Goal: Find specific page/section: Find specific page/section

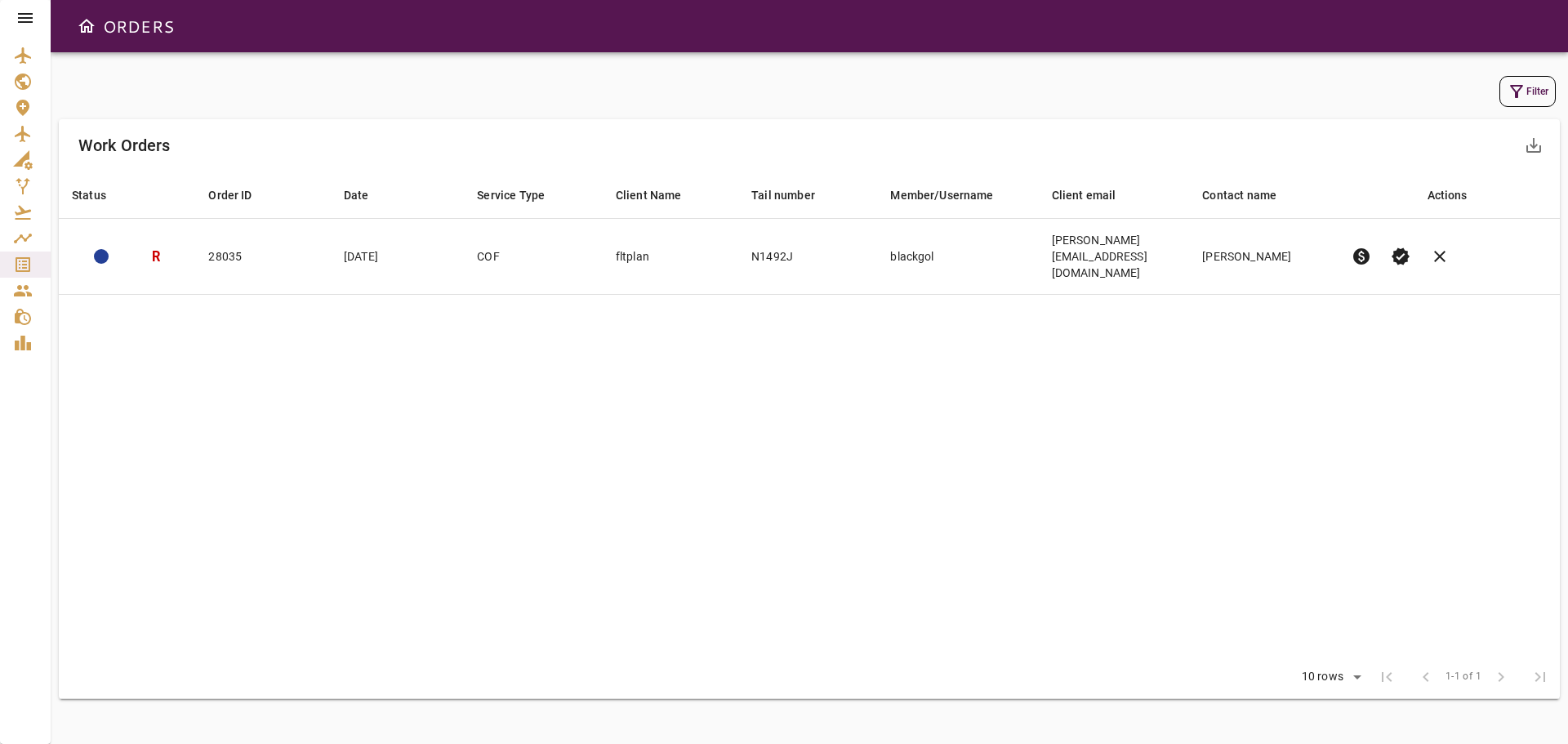
click at [28, 21] on icon at bounding box center [25, 17] width 20 height 20
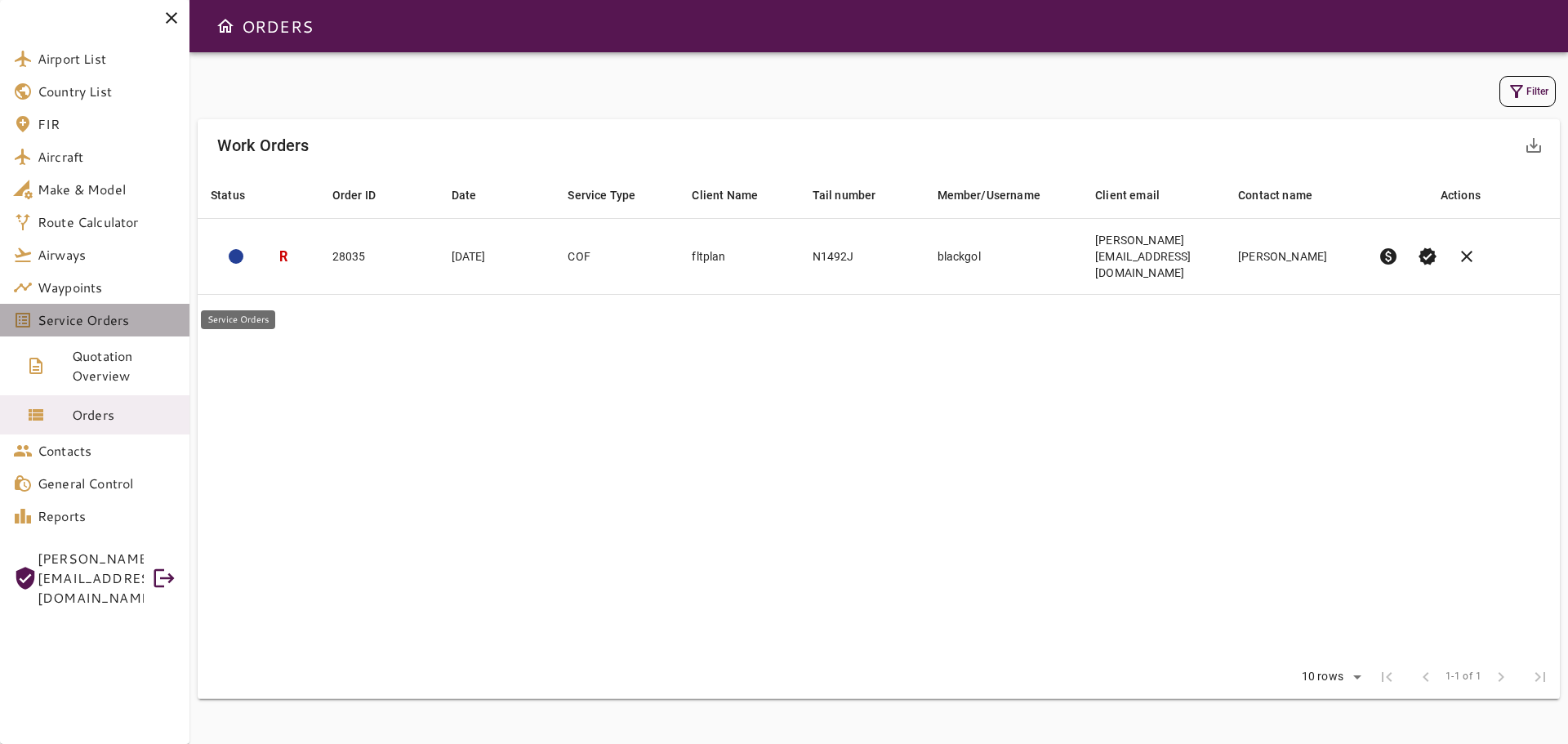
click at [101, 321] on span "Service Orders" at bounding box center [106, 320] width 139 height 20
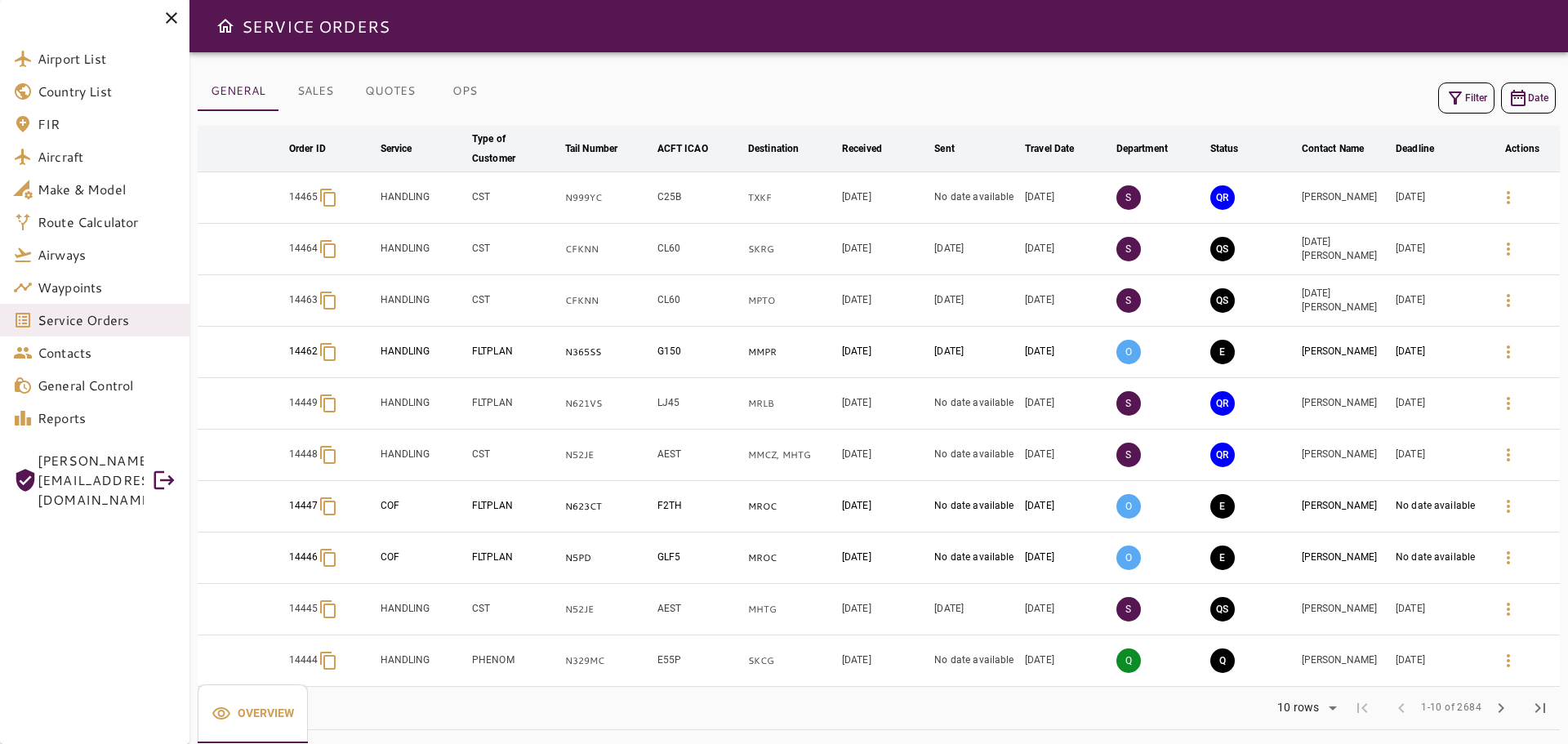
click at [1465, 99] on button "Filter" at bounding box center [1466, 98] width 56 height 31
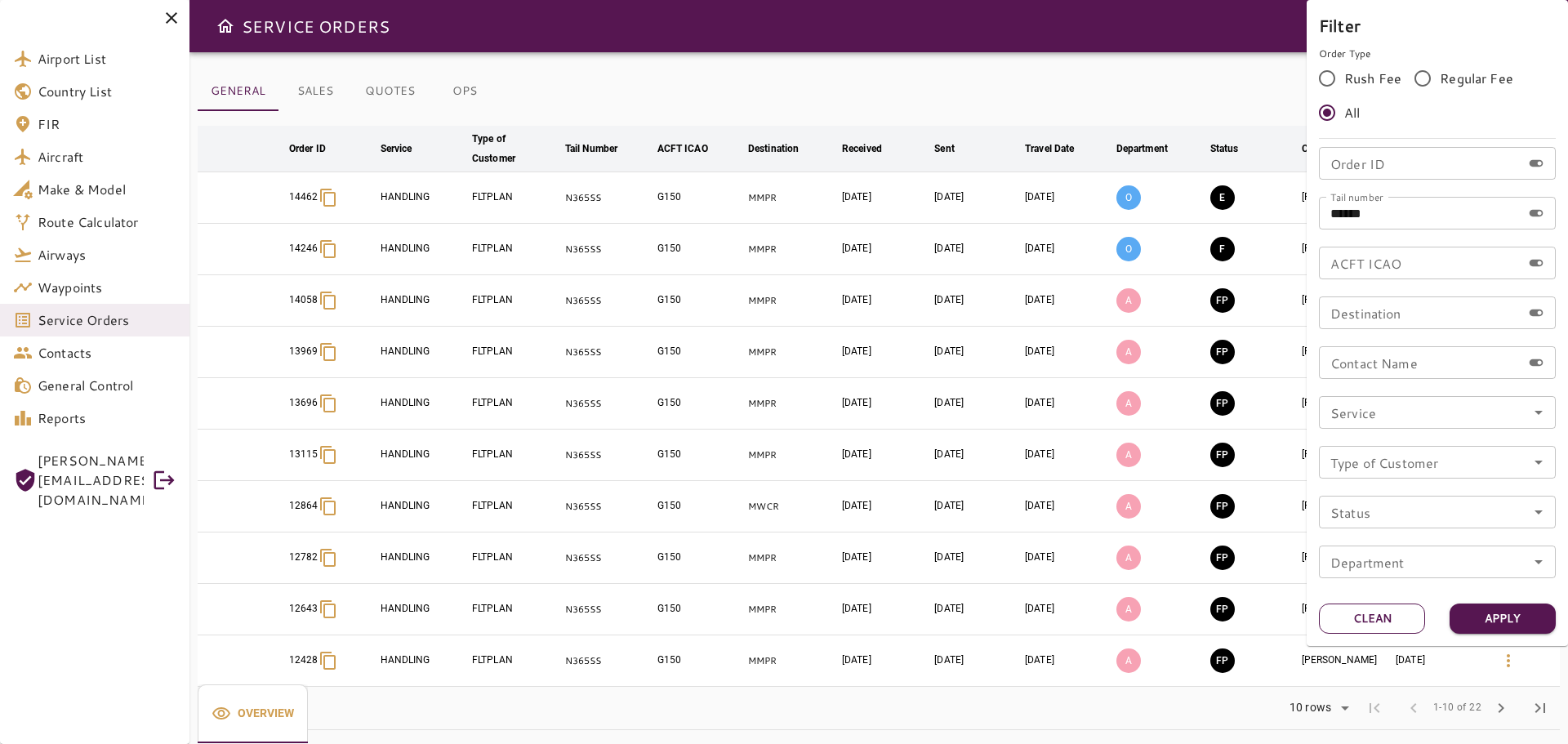
click at [1372, 618] on button "Clean" at bounding box center [1372, 618] width 106 height 30
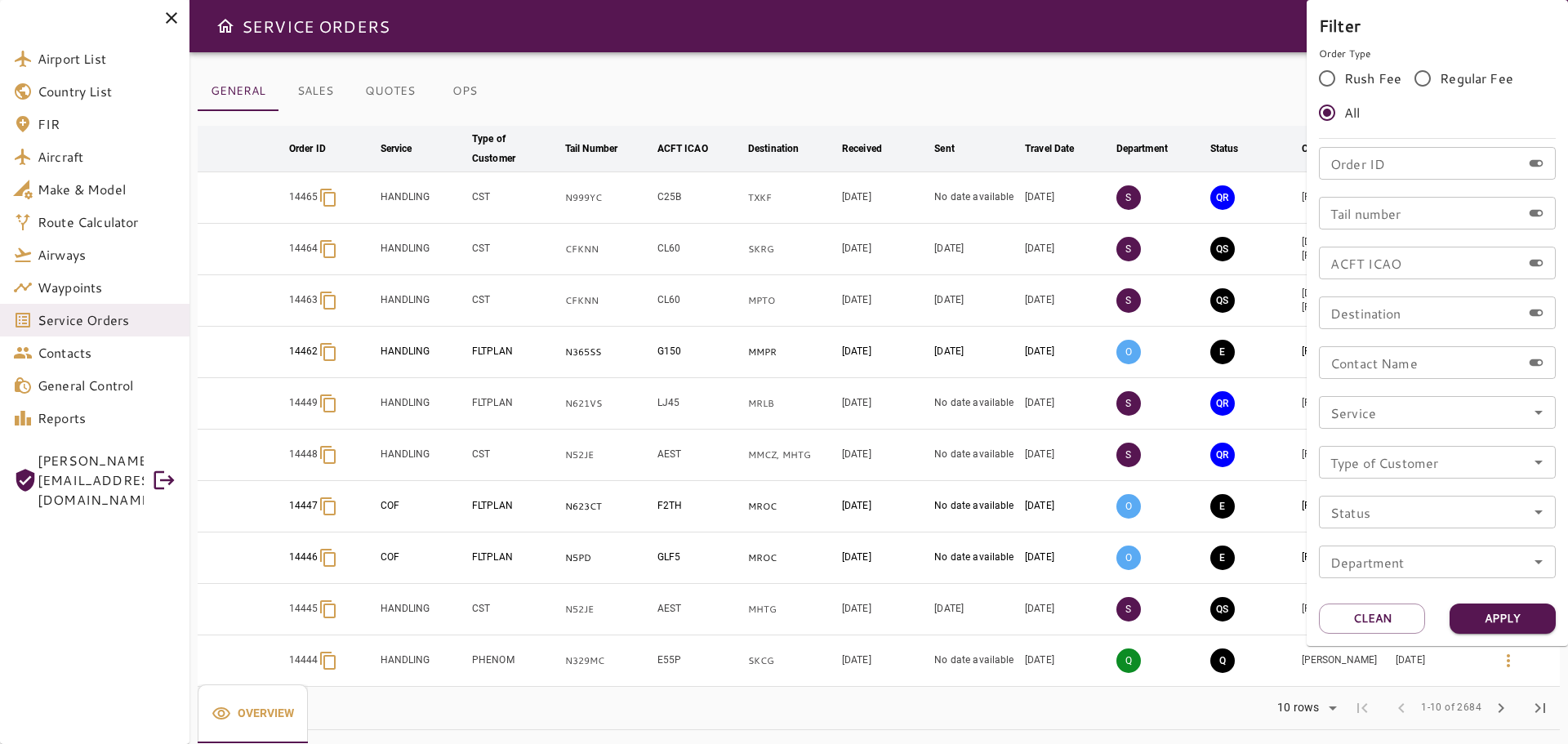
click at [1365, 173] on input "Order ID" at bounding box center [1420, 163] width 202 height 33
type input "****"
drag, startPoint x: 1418, startPoint y: 176, endPoint x: 1272, endPoint y: 179, distance: 146.0
click at [1272, 179] on div "Filter Order Type Rush Fee Regular Fee All Order ID **** Order ID Tail number T…" at bounding box center [784, 372] width 1568 height 744
type input "*****"
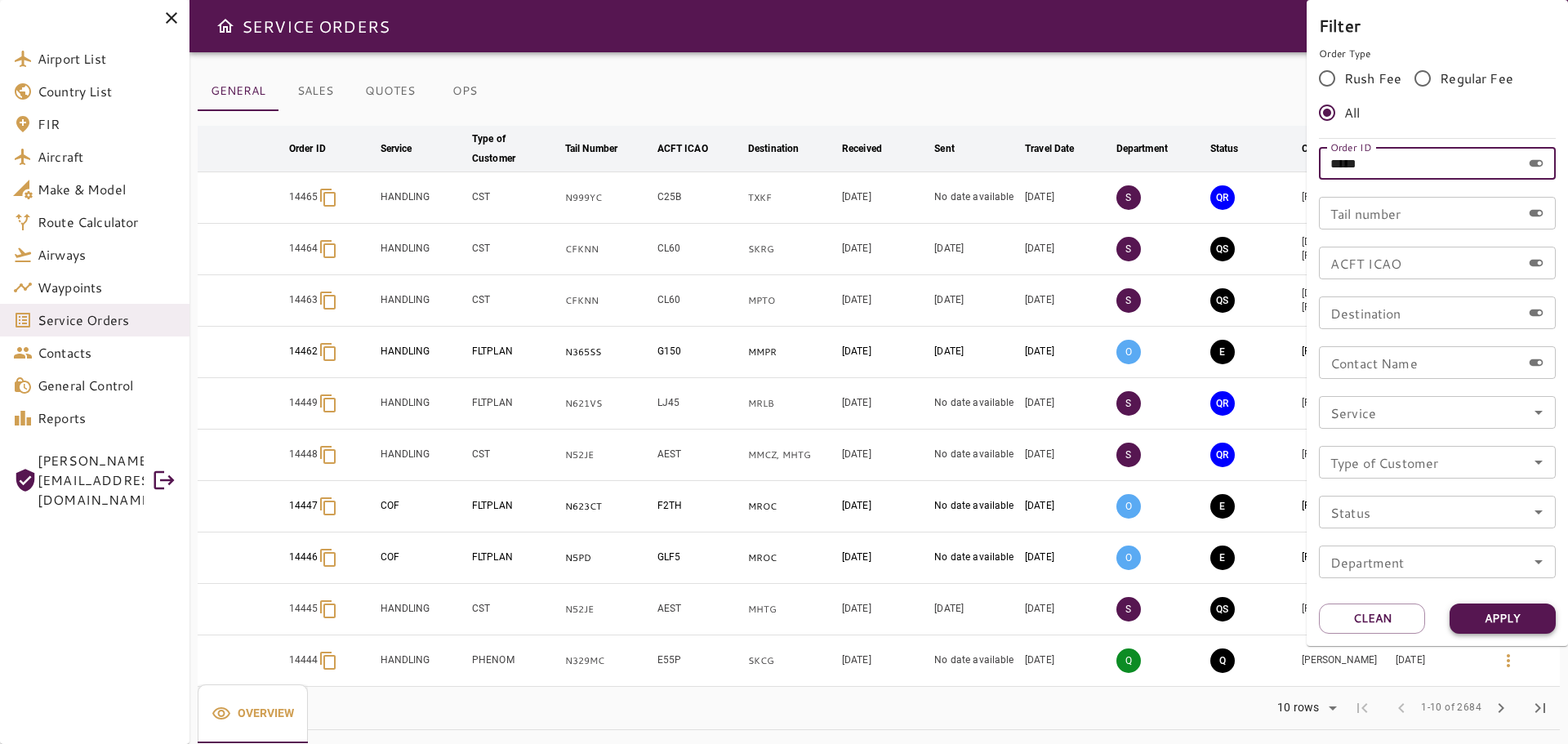
click at [1521, 626] on button "Apply" at bounding box center [1502, 618] width 106 height 30
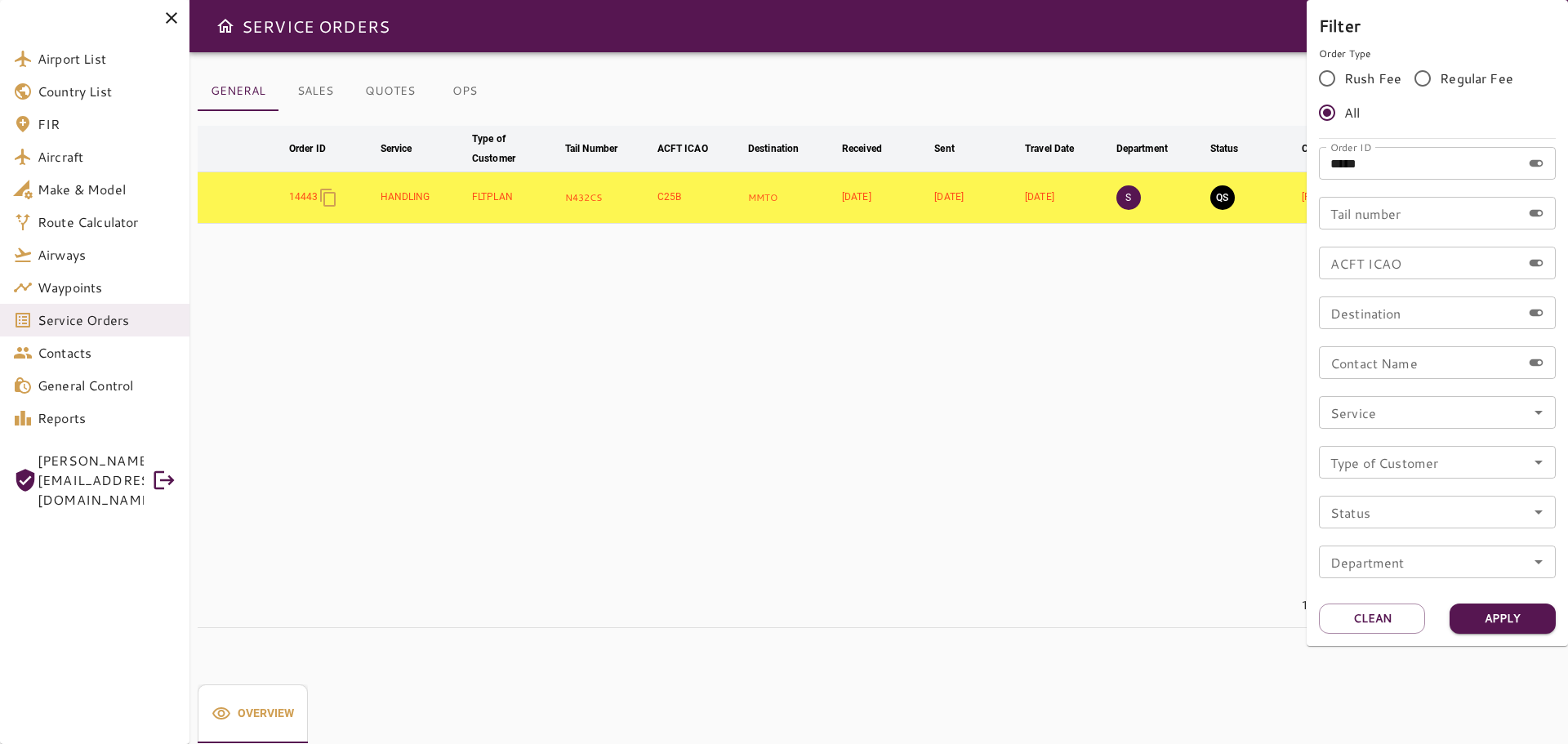
click at [981, 439] on div at bounding box center [784, 372] width 1568 height 744
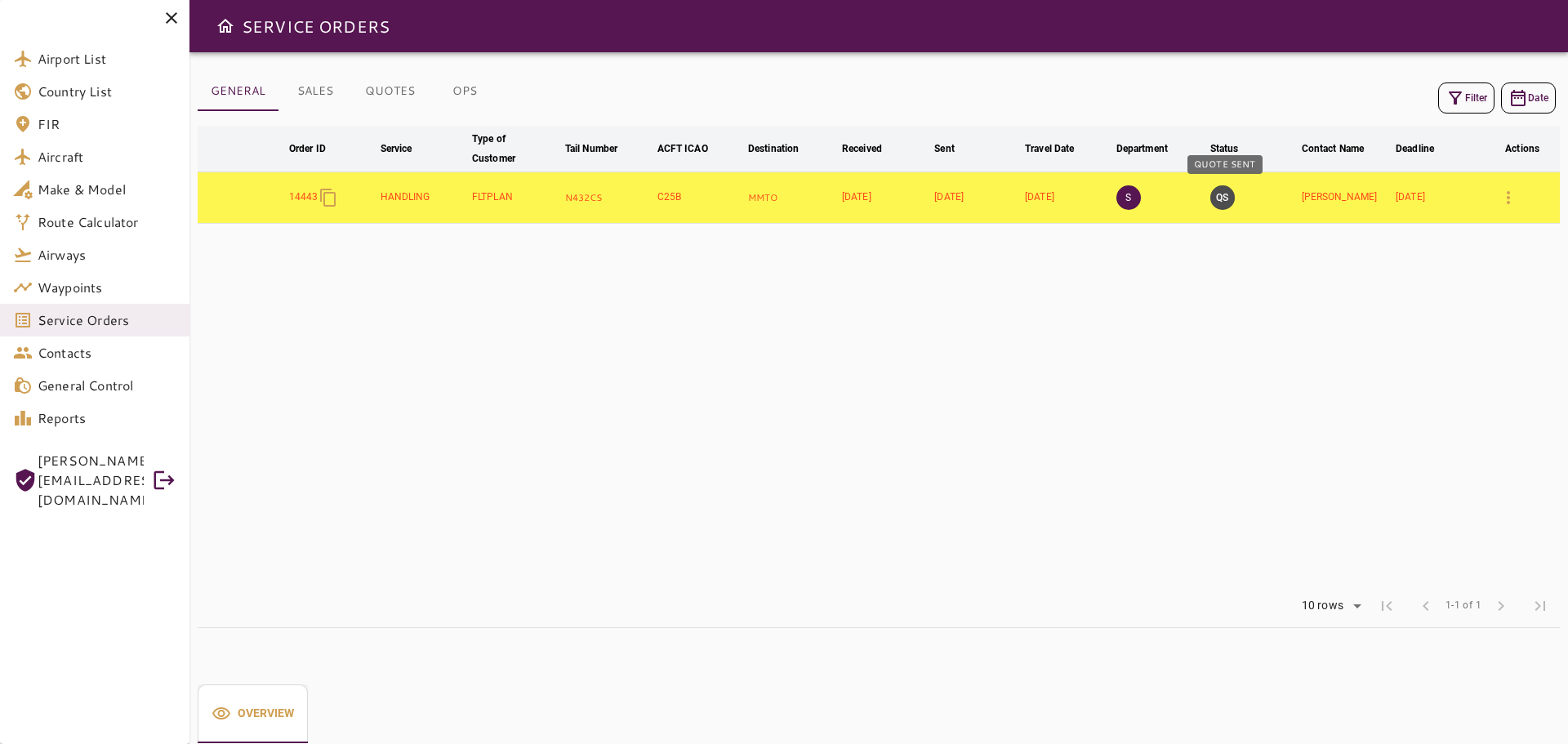
click at [1227, 201] on button "QS" at bounding box center [1222, 197] width 24 height 24
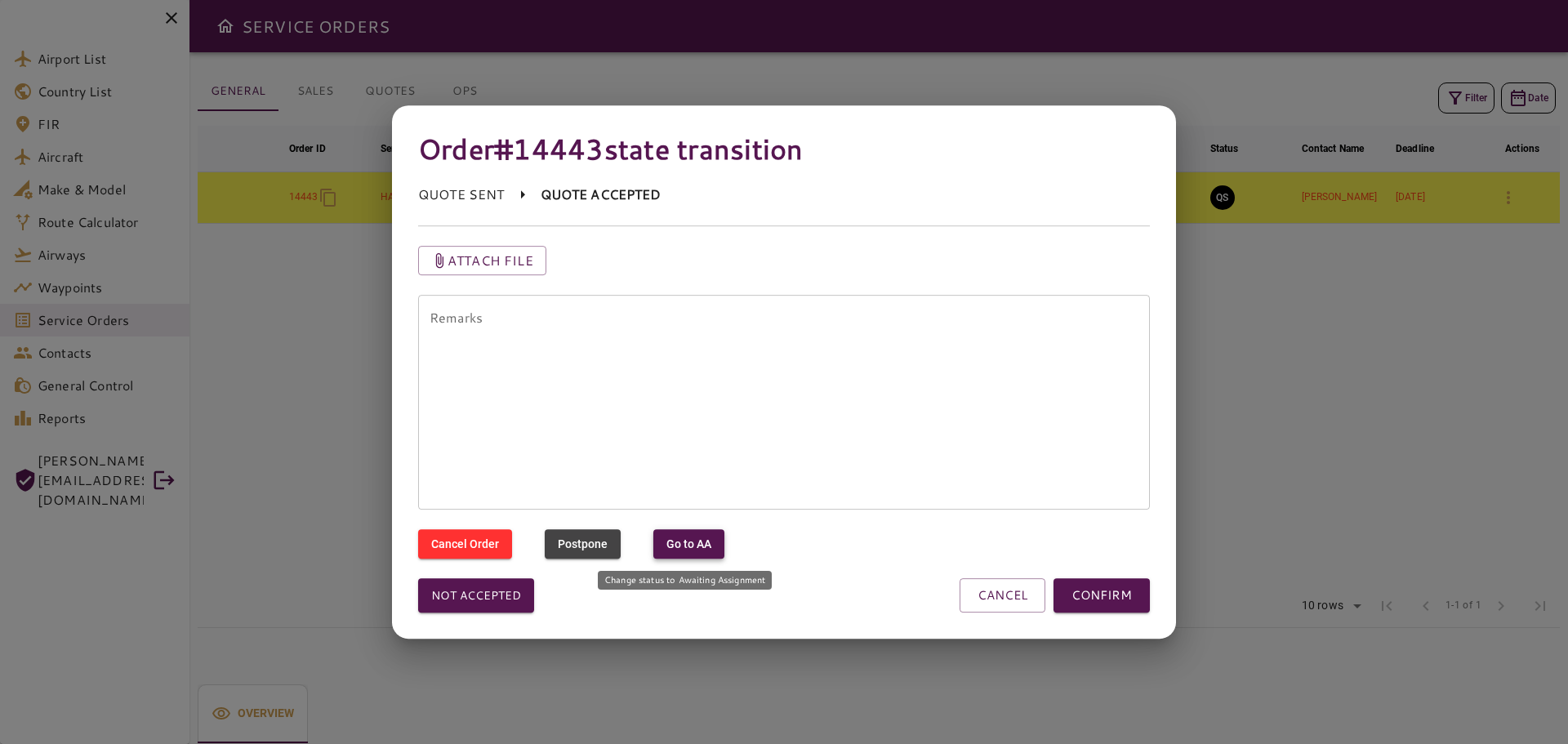
click at [711, 544] on button "Go to AA" at bounding box center [689, 544] width 71 height 30
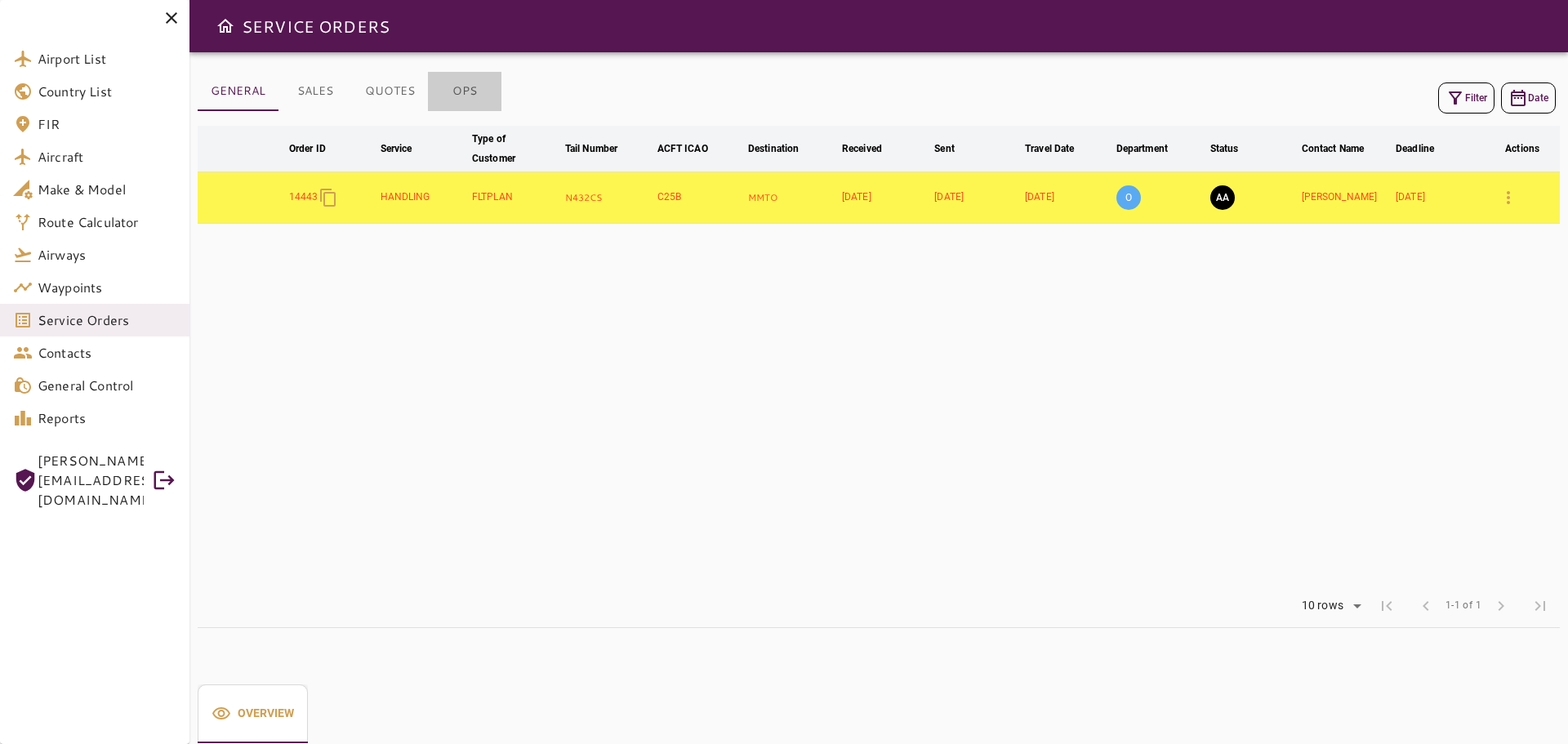
click at [470, 92] on button "OPS" at bounding box center [464, 91] width 73 height 39
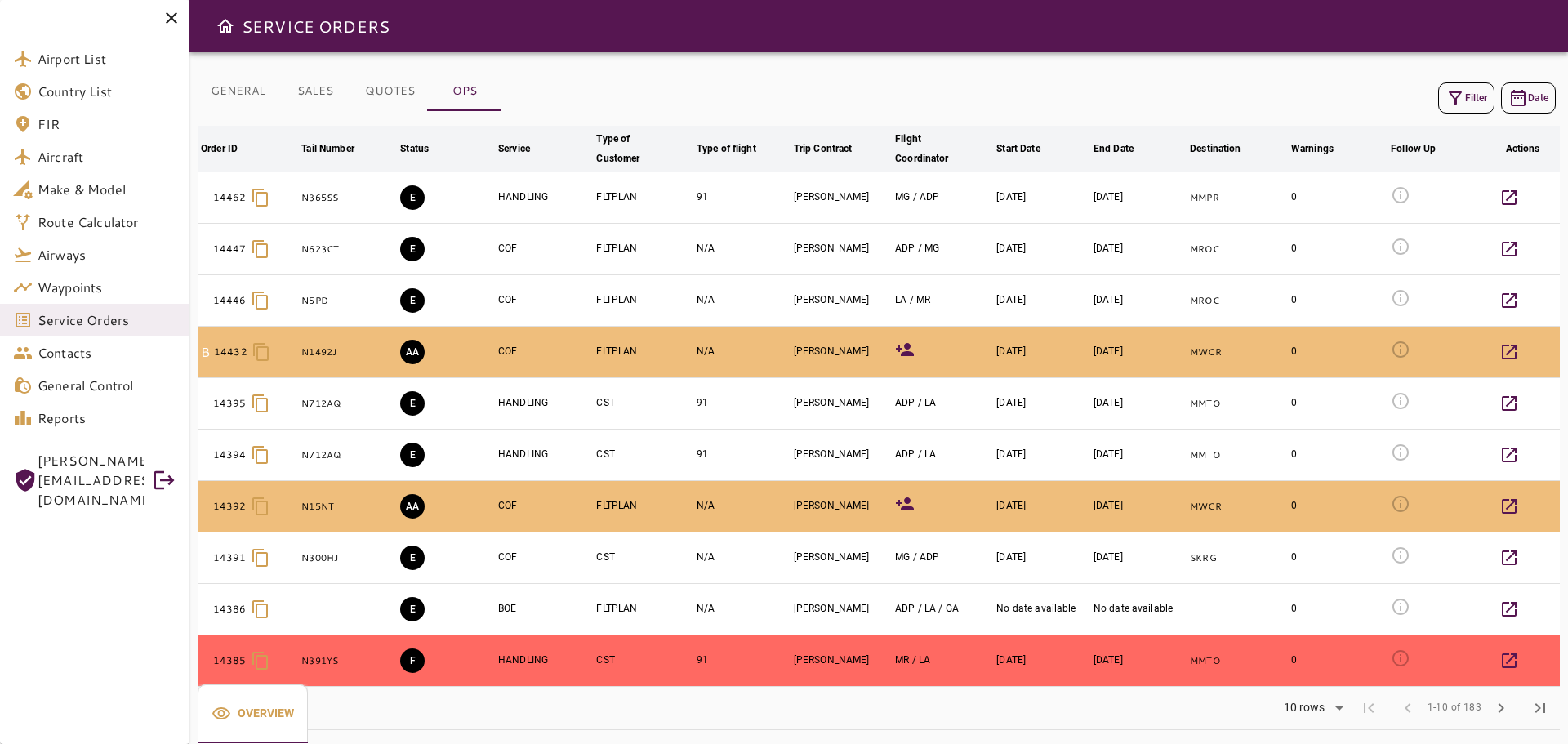
click at [1469, 95] on button "Filter" at bounding box center [1466, 98] width 56 height 31
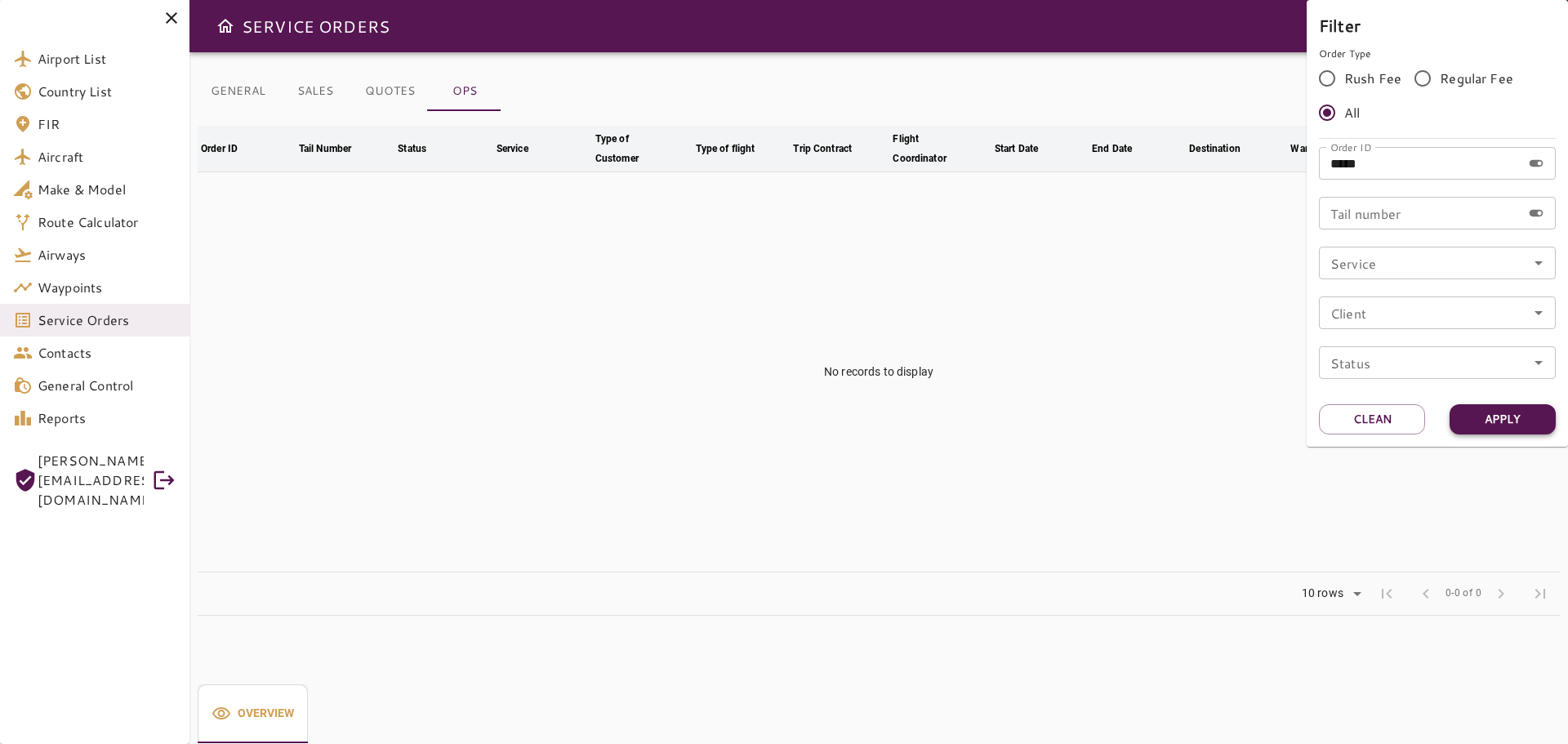
click at [1489, 417] on button "Apply" at bounding box center [1502, 419] width 106 height 30
drag, startPoint x: 1408, startPoint y: 156, endPoint x: 1312, endPoint y: 156, distance: 96.0
click at [1312, 156] on div "Filter Order Type Rush Fee Regular Fee All Order ID ***** Order ID Tail number …" at bounding box center [1437, 223] width 261 height 447
click at [1408, 167] on input "*****" at bounding box center [1420, 163] width 202 height 33
click at [1499, 423] on button "Apply" at bounding box center [1502, 419] width 106 height 30
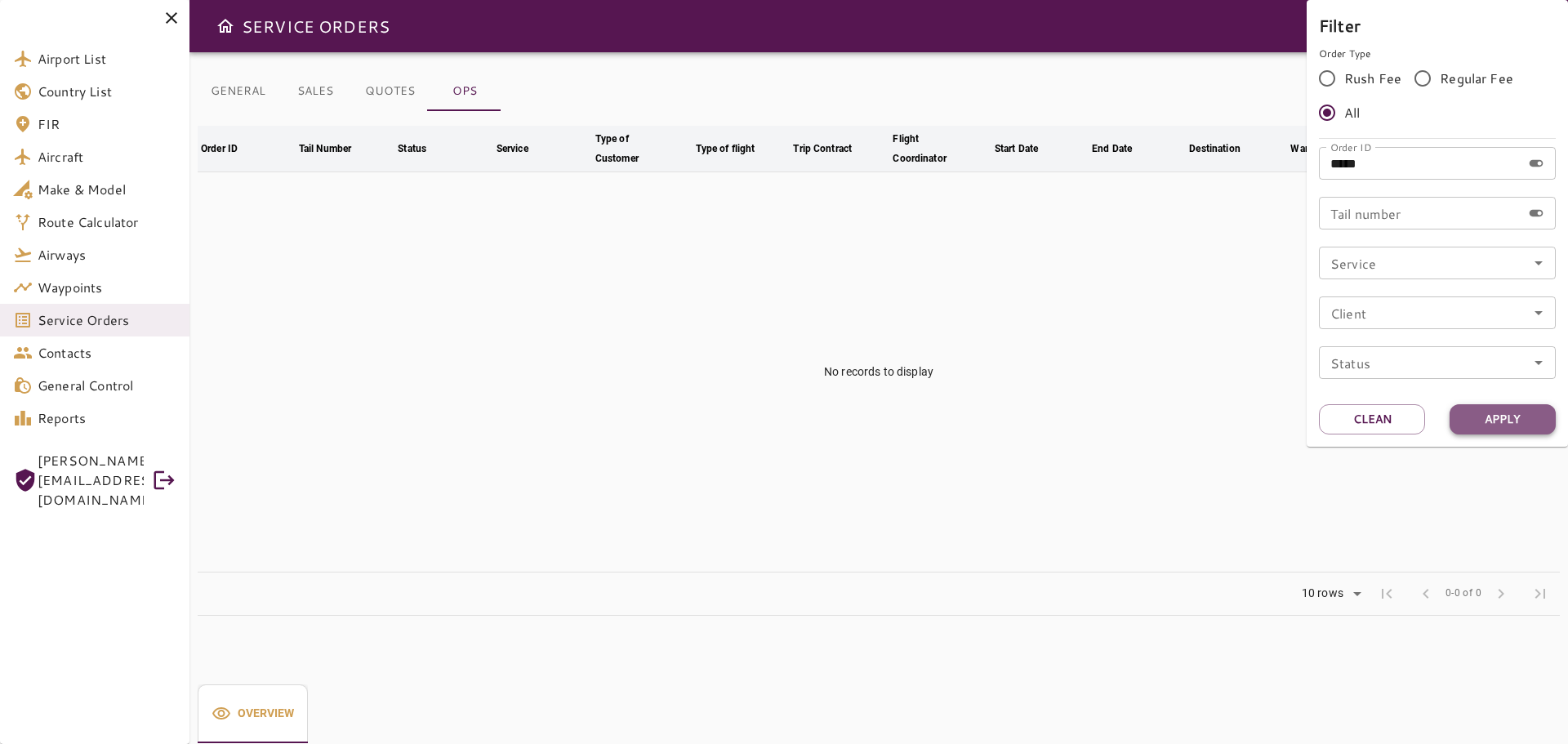
click at [1499, 423] on button "Apply" at bounding box center [1502, 419] width 106 height 30
drag, startPoint x: 1370, startPoint y: 159, endPoint x: 1263, endPoint y: 162, distance: 107.0
click at [1263, 162] on div "Filter Order Type Rush Fee Regular Fee All Order ID ***** Order ID Tail number …" at bounding box center [784, 372] width 1568 height 744
paste input "*****"
type input "*****"
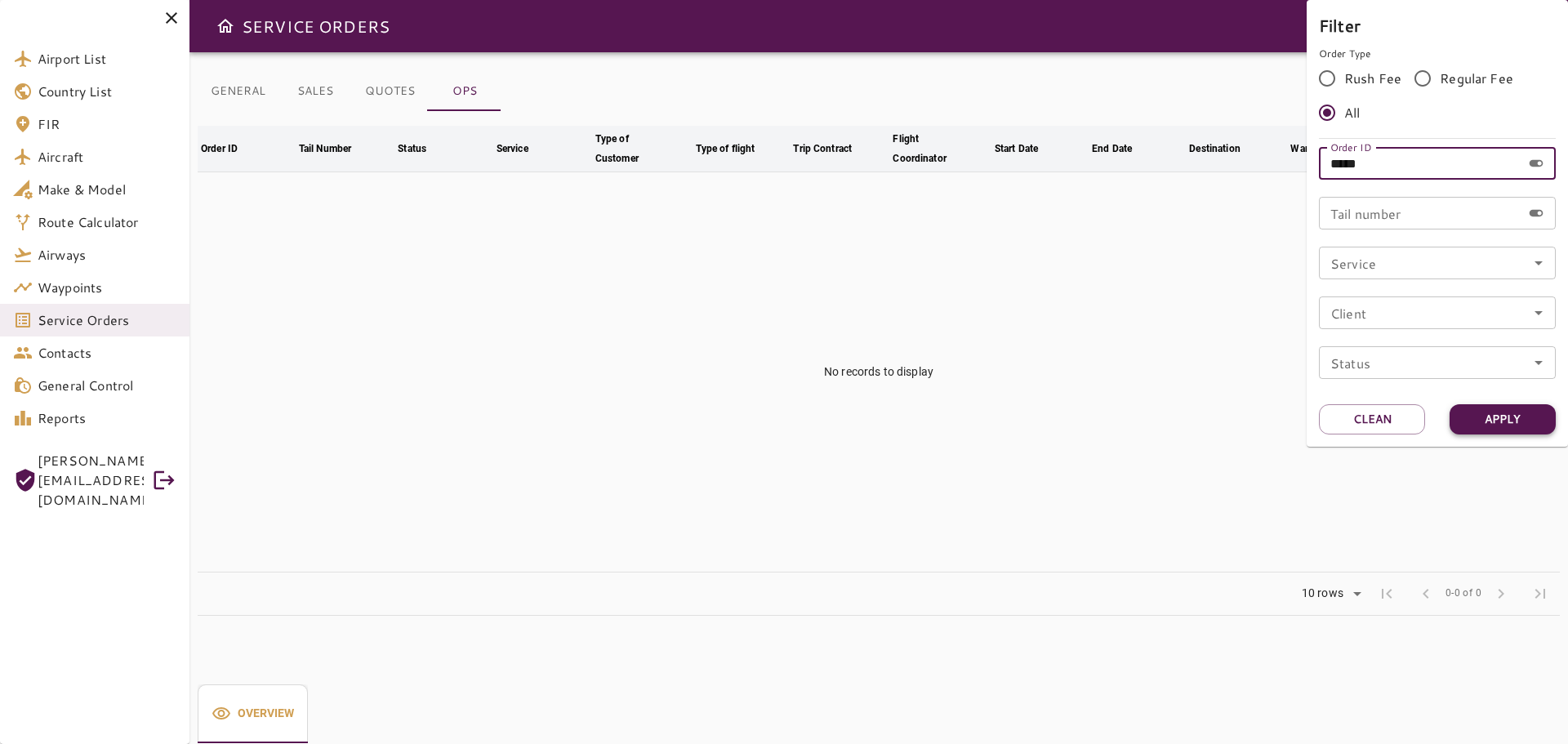
click at [1536, 425] on button "Apply" at bounding box center [1502, 419] width 106 height 30
click at [1534, 423] on button "Apply" at bounding box center [1502, 419] width 106 height 30
click at [1534, 422] on button "Apply" at bounding box center [1502, 419] width 106 height 30
click at [974, 399] on div at bounding box center [784, 372] width 1568 height 744
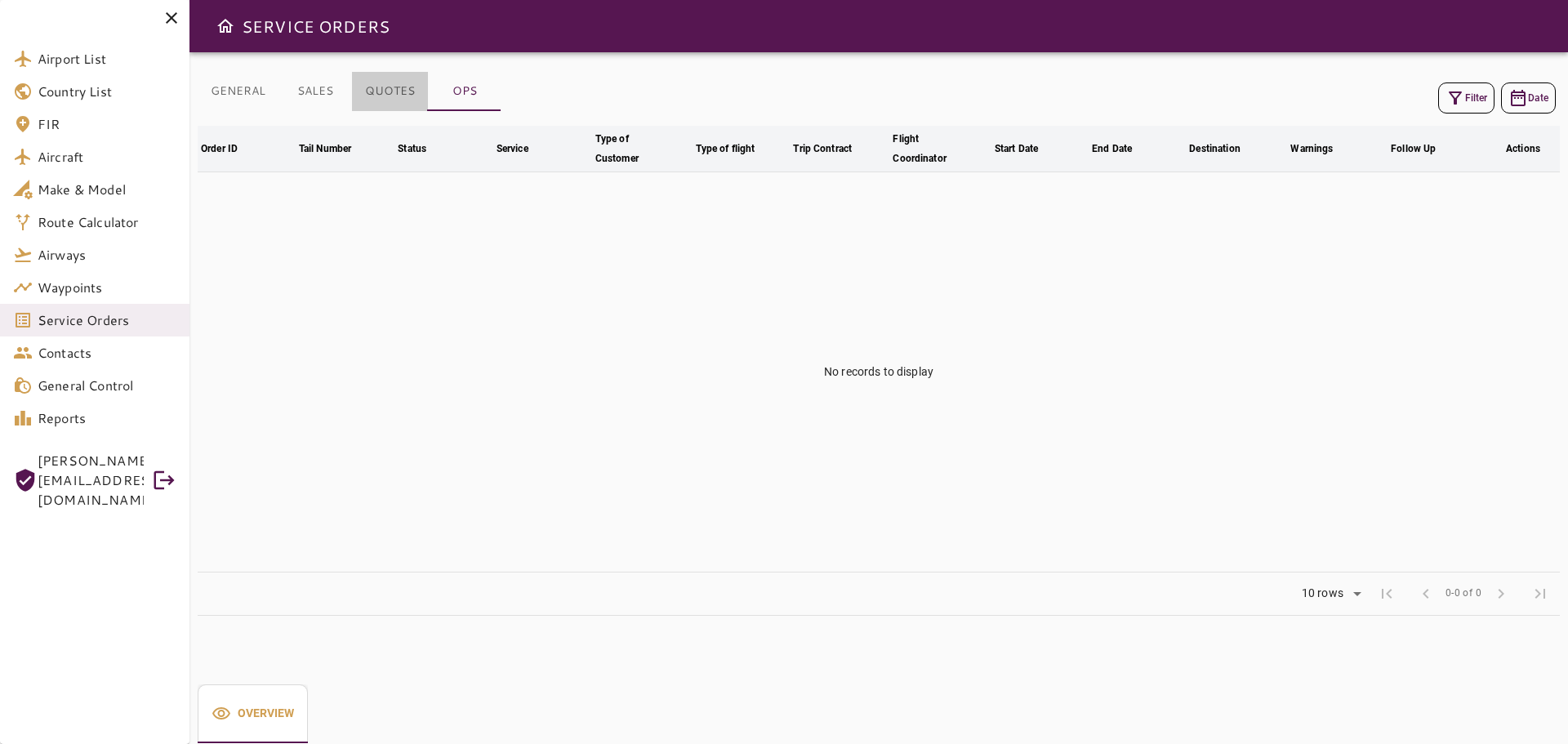
click at [391, 110] on button "QUOTES" at bounding box center [390, 91] width 76 height 39
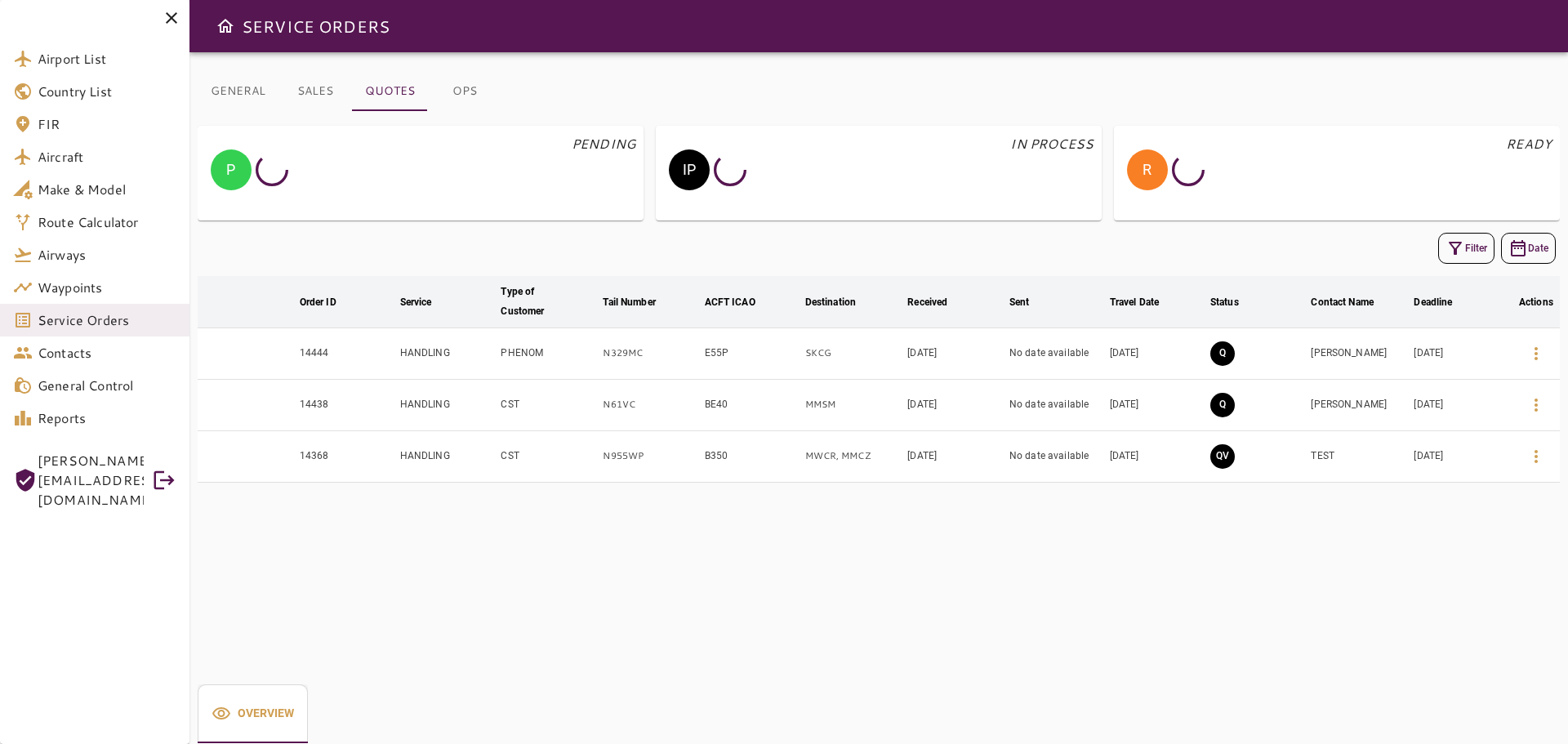
click at [322, 96] on button "SALES" at bounding box center [315, 91] width 73 height 39
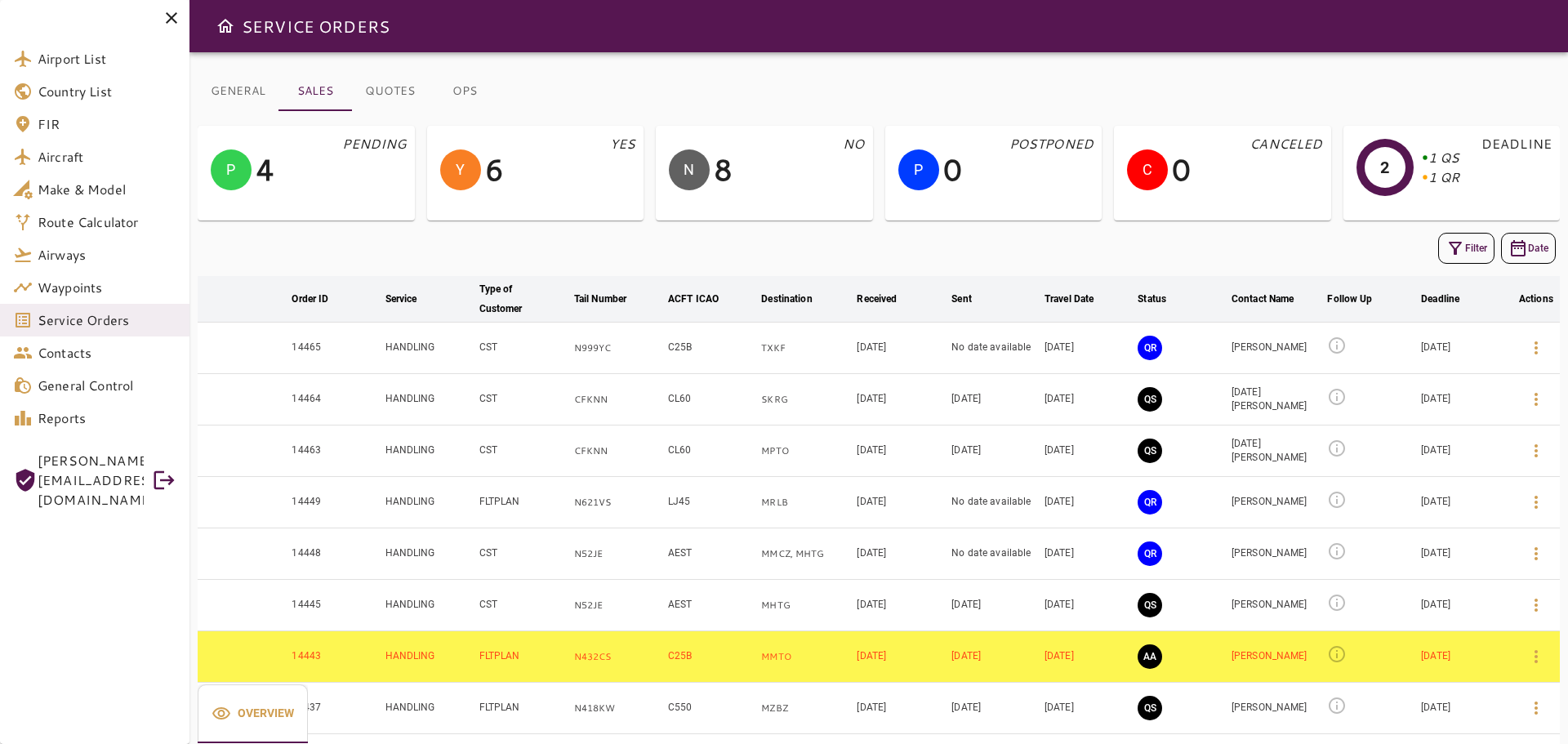
click at [245, 101] on button "GENERAL" at bounding box center [239, 91] width 81 height 39
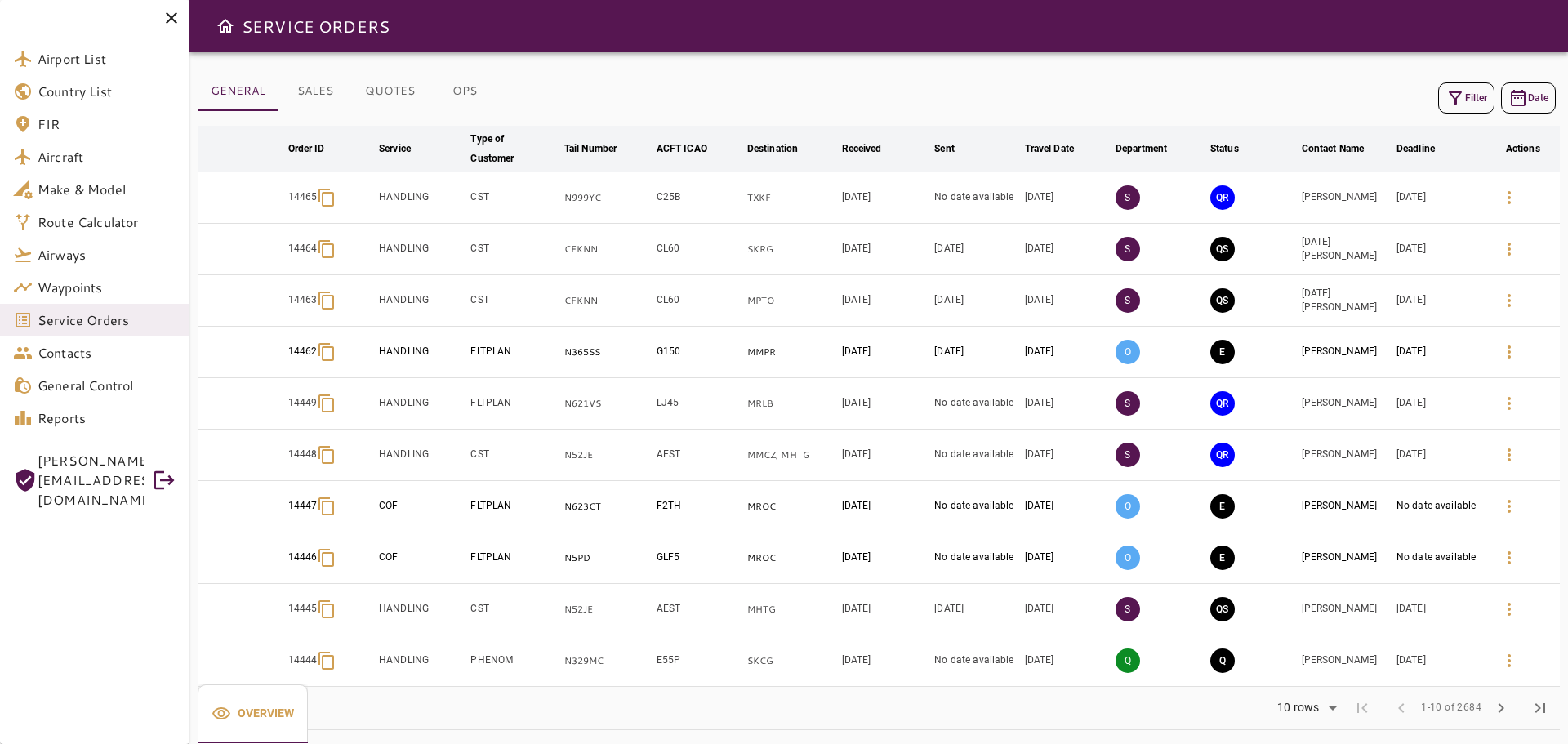
click at [1446, 94] on icon "button" at bounding box center [1456, 98] width 20 height 20
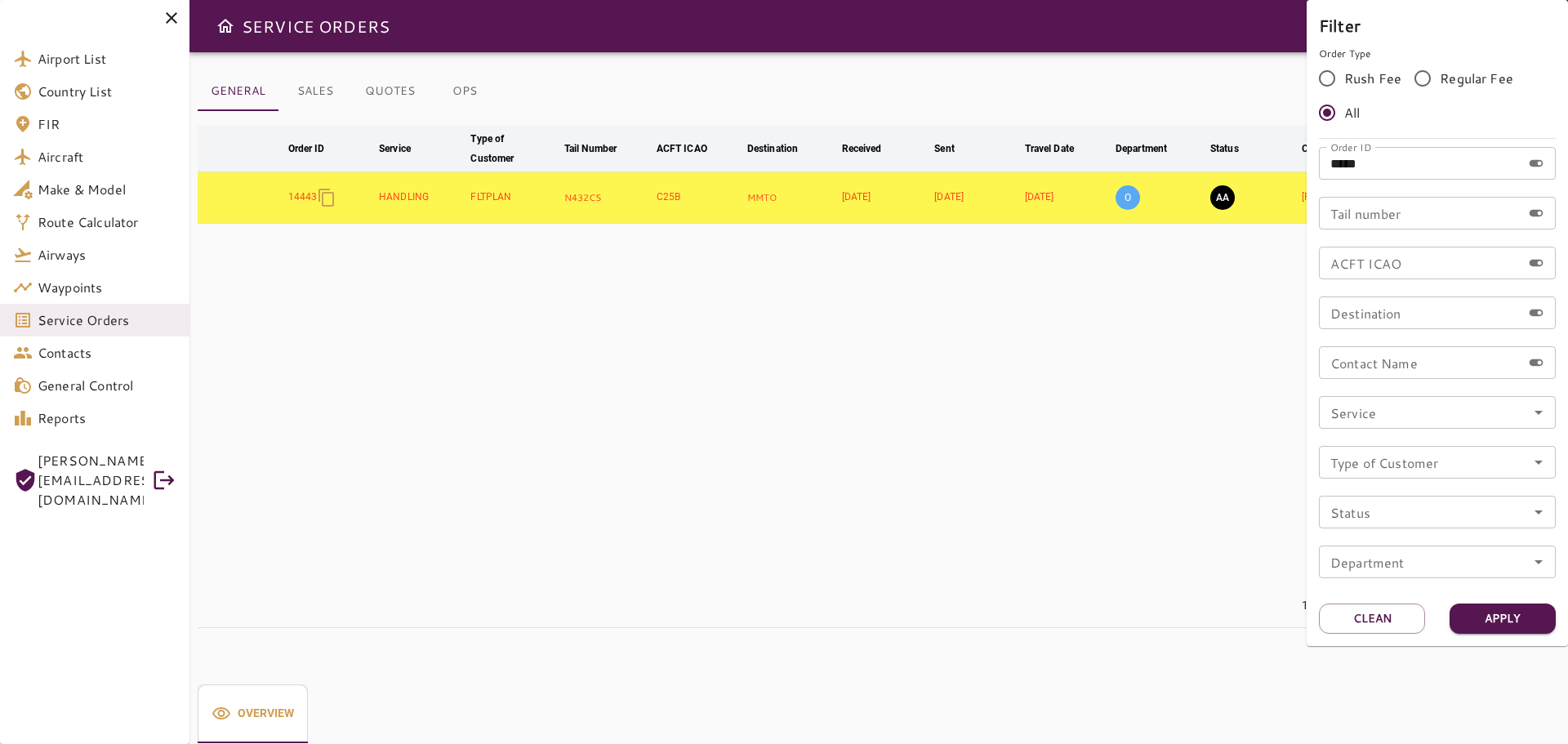
click at [935, 357] on div at bounding box center [784, 372] width 1568 height 744
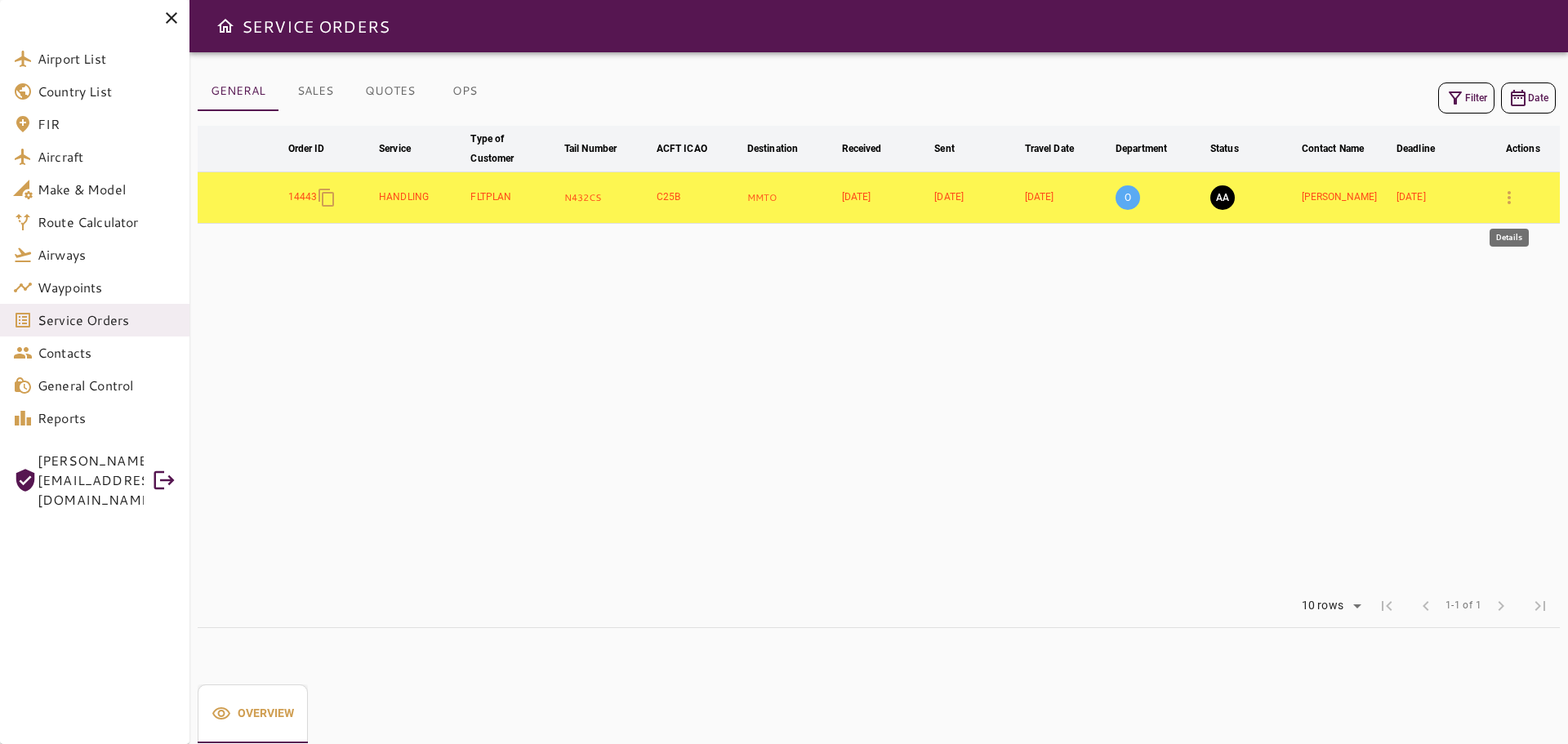
click at [1513, 202] on icon "button" at bounding box center [1509, 197] width 20 height 20
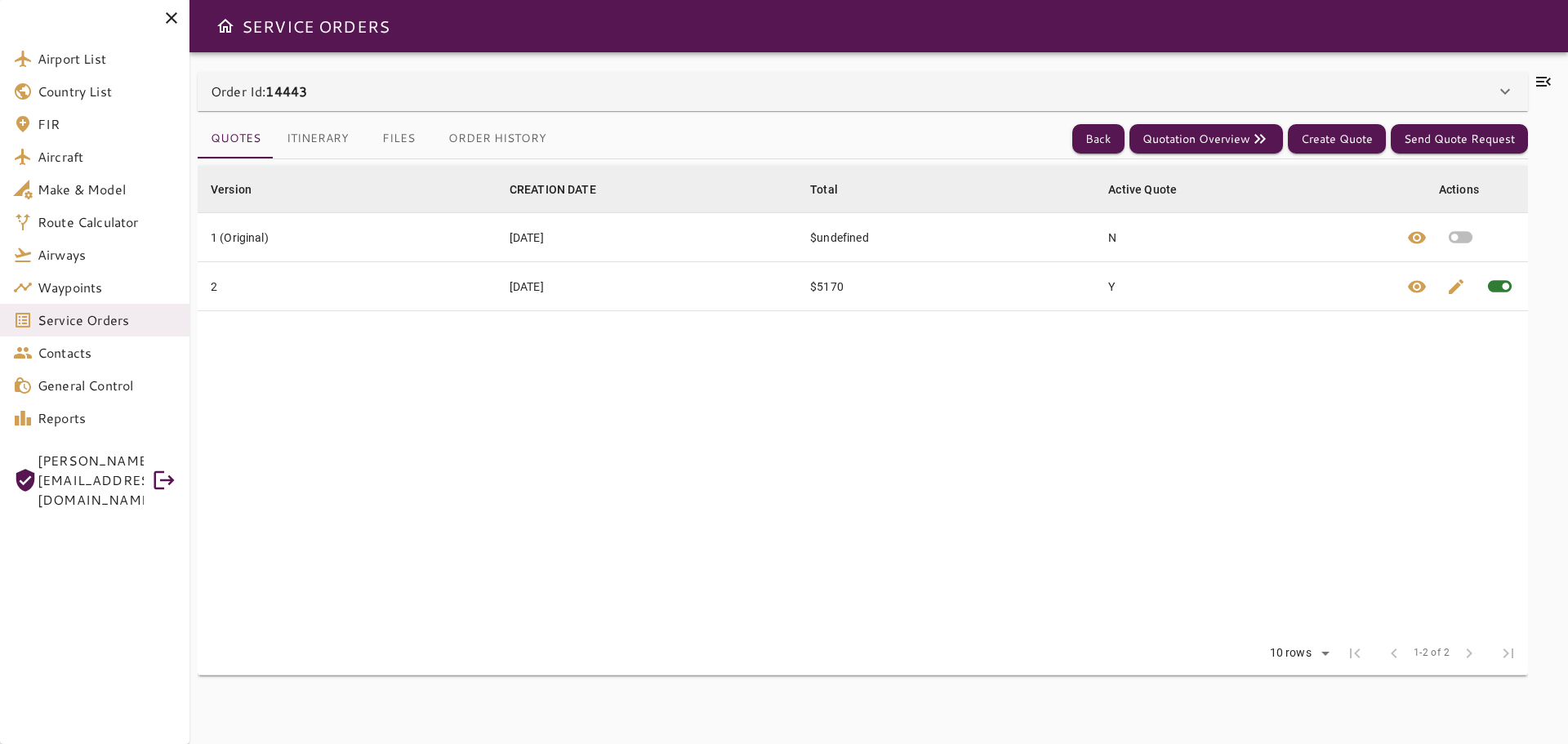
click at [1546, 86] on icon at bounding box center [1543, 81] width 15 height 10
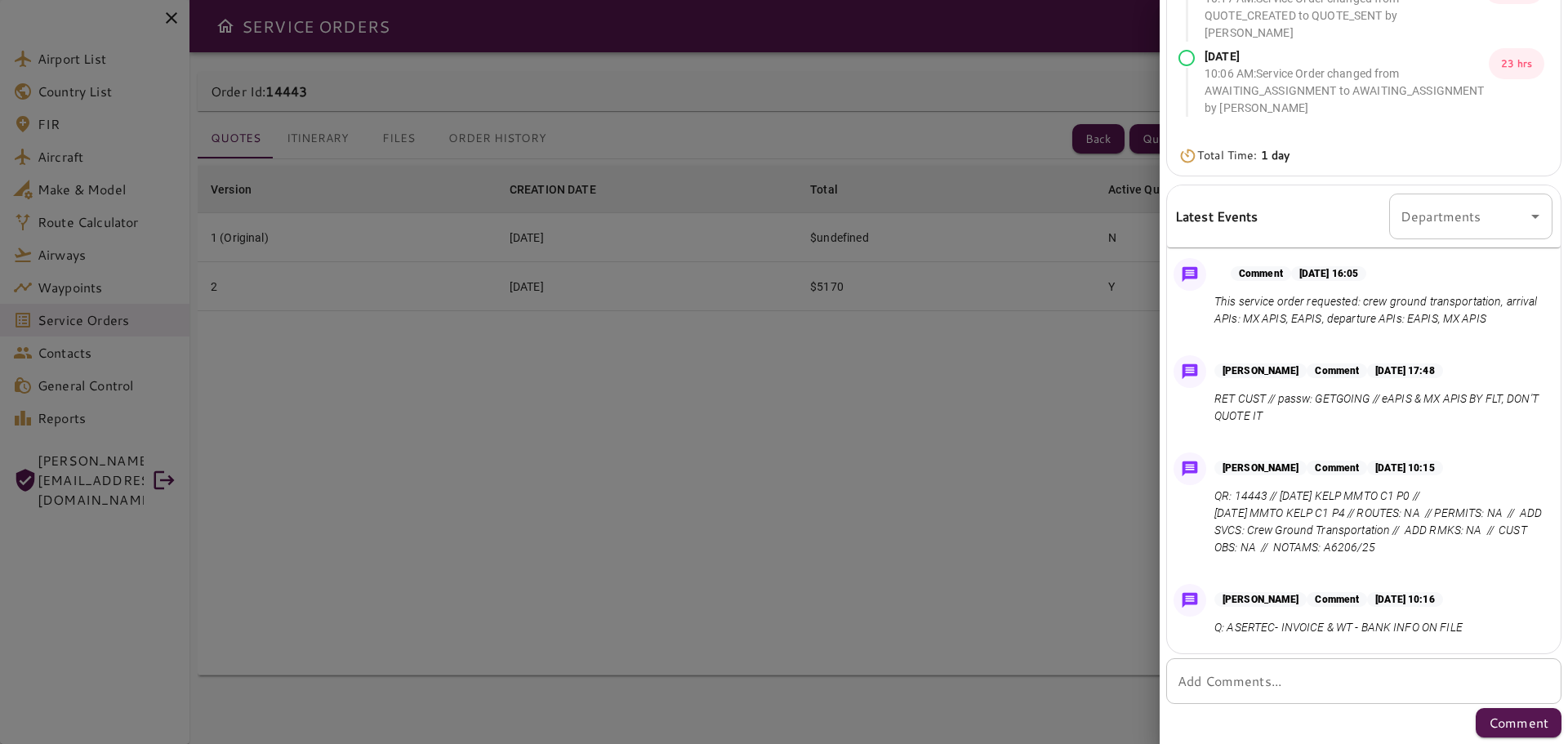
click at [592, 499] on div at bounding box center [784, 372] width 1568 height 744
click at [170, 21] on div at bounding box center [784, 372] width 1568 height 744
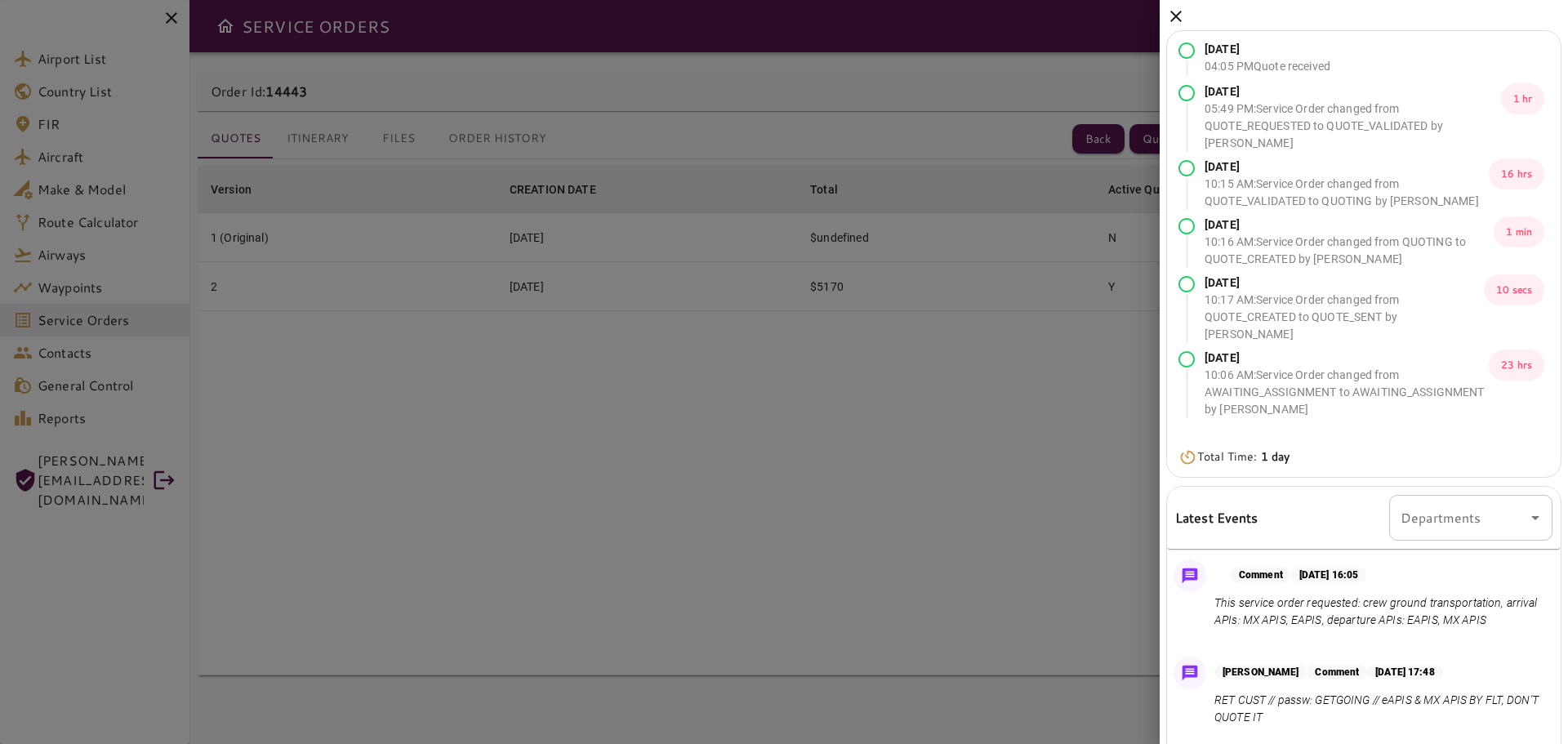
click at [1173, 17] on icon at bounding box center [1176, 16] width 20 height 20
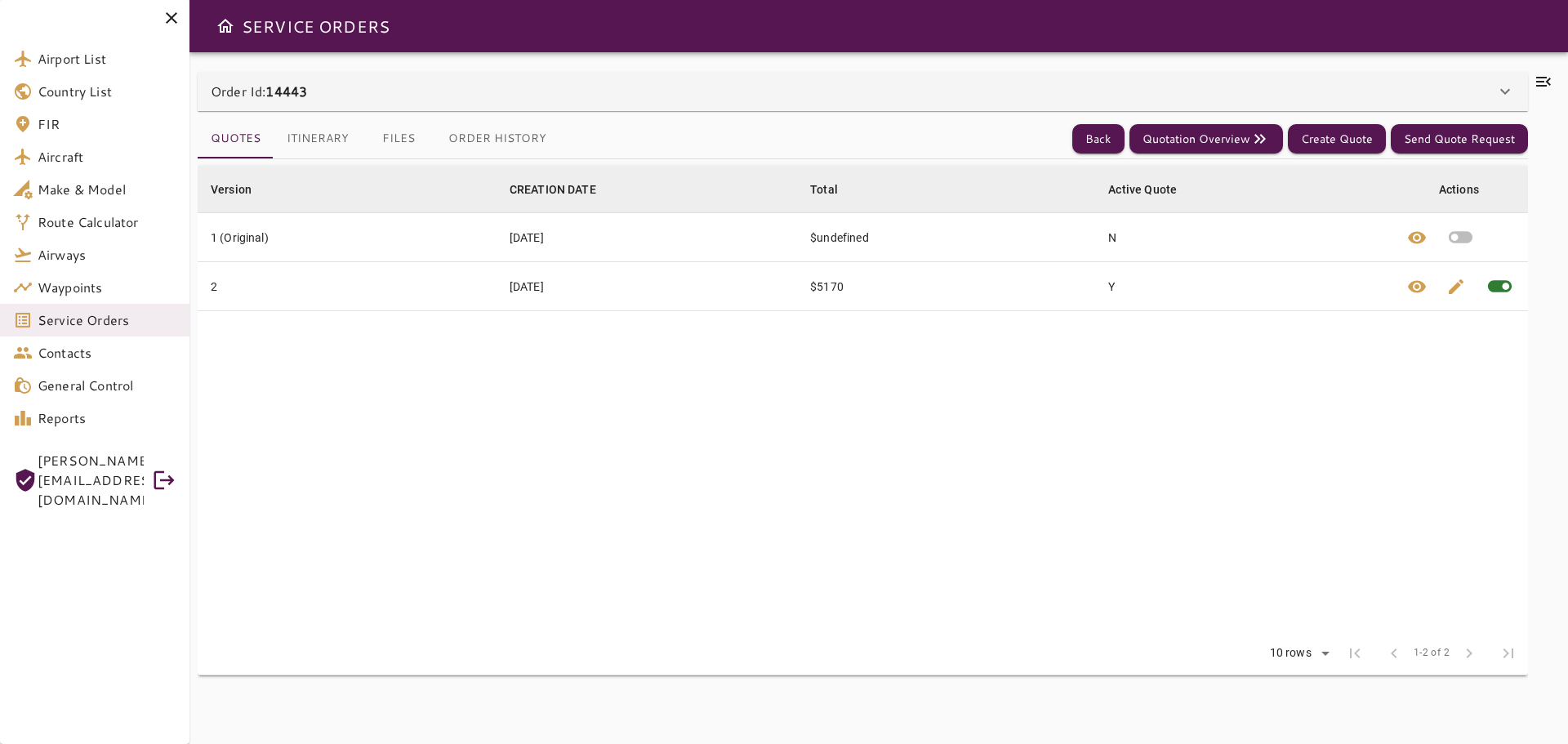
click at [628, 651] on div "Rows per page: 10 rows ** 1-2 of 2 first_page chevron_left 1-2 of 2 chevron_rig…" at bounding box center [863, 652] width 1330 height 42
click at [160, 12] on div at bounding box center [94, 18] width 189 height 36
click at [167, 19] on icon at bounding box center [171, 17] width 20 height 20
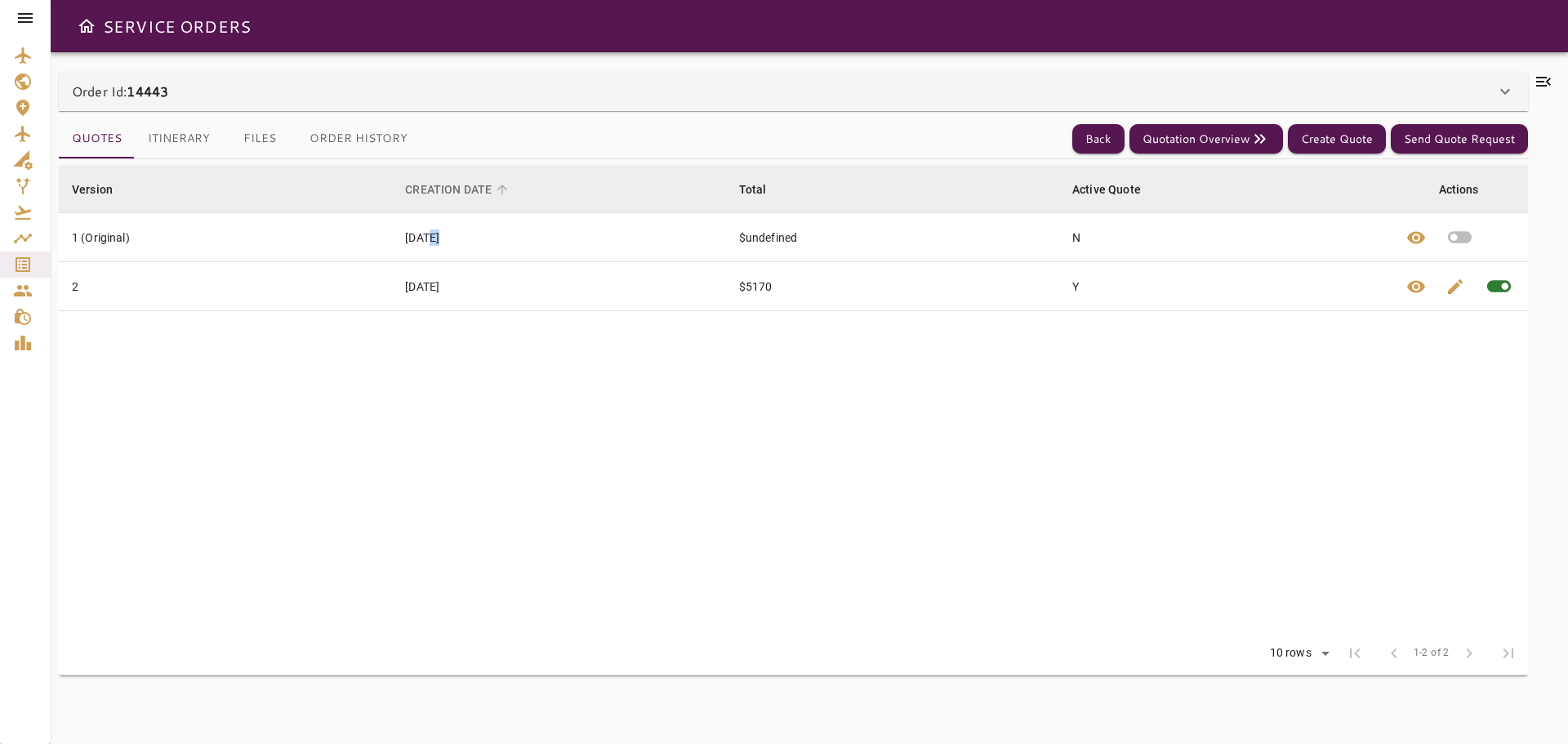
drag, startPoint x: 437, startPoint y: 219, endPoint x: 412, endPoint y: 198, distance: 32.6
click at [429, 214] on td "[DATE]" at bounding box center [559, 238] width 334 height 49
click at [13, 15] on div at bounding box center [25, 18] width 51 height 36
click at [20, 22] on icon at bounding box center [25, 17] width 15 height 10
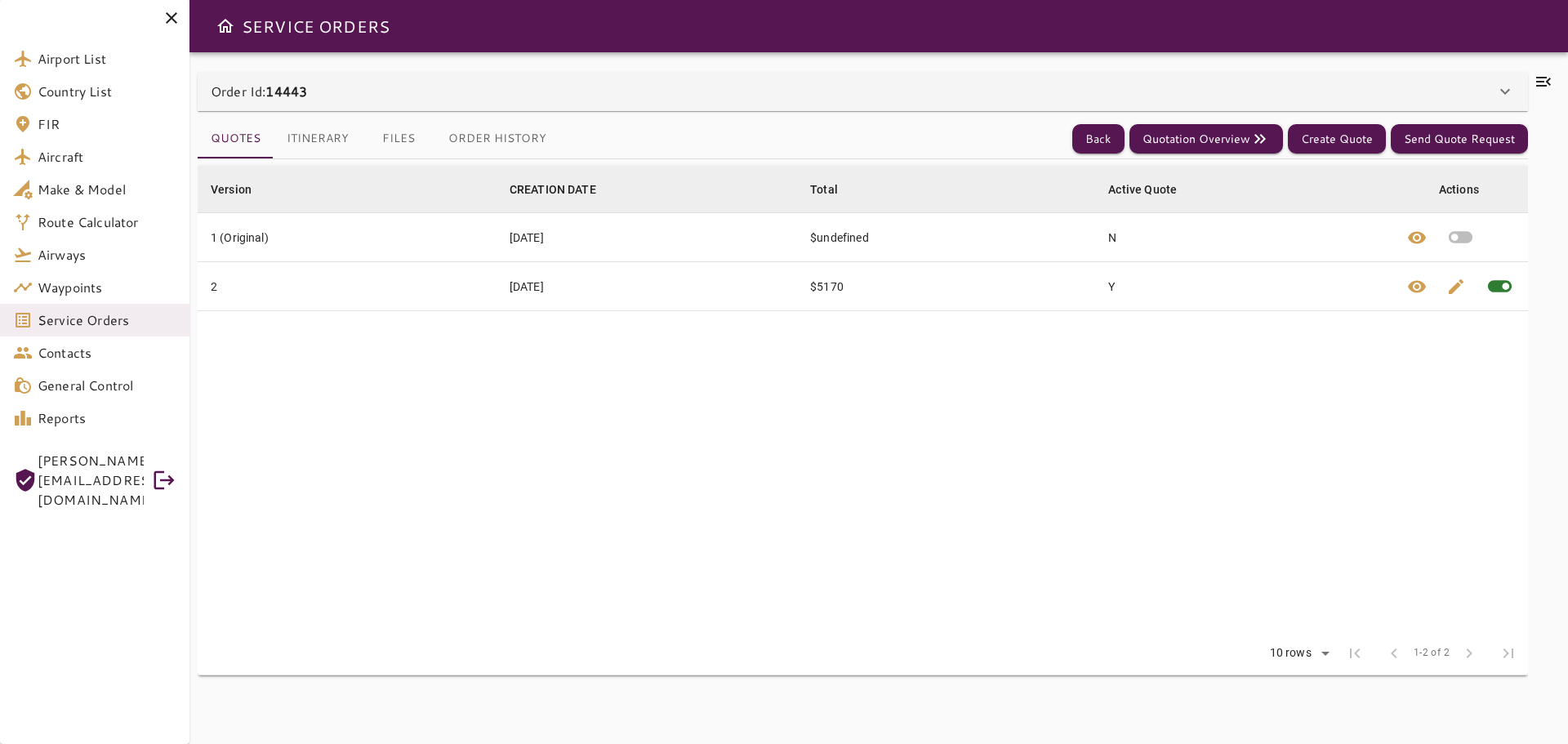
click at [570, 562] on table "Version arrow_downward CREATION DATE arrow_downward Total arrow_downward Active…" at bounding box center [863, 399] width 1330 height 467
click at [1147, 48] on div "SERVICE ORDERS" at bounding box center [878, 26] width 1379 height 52
click at [172, 16] on icon at bounding box center [171, 17] width 11 height 11
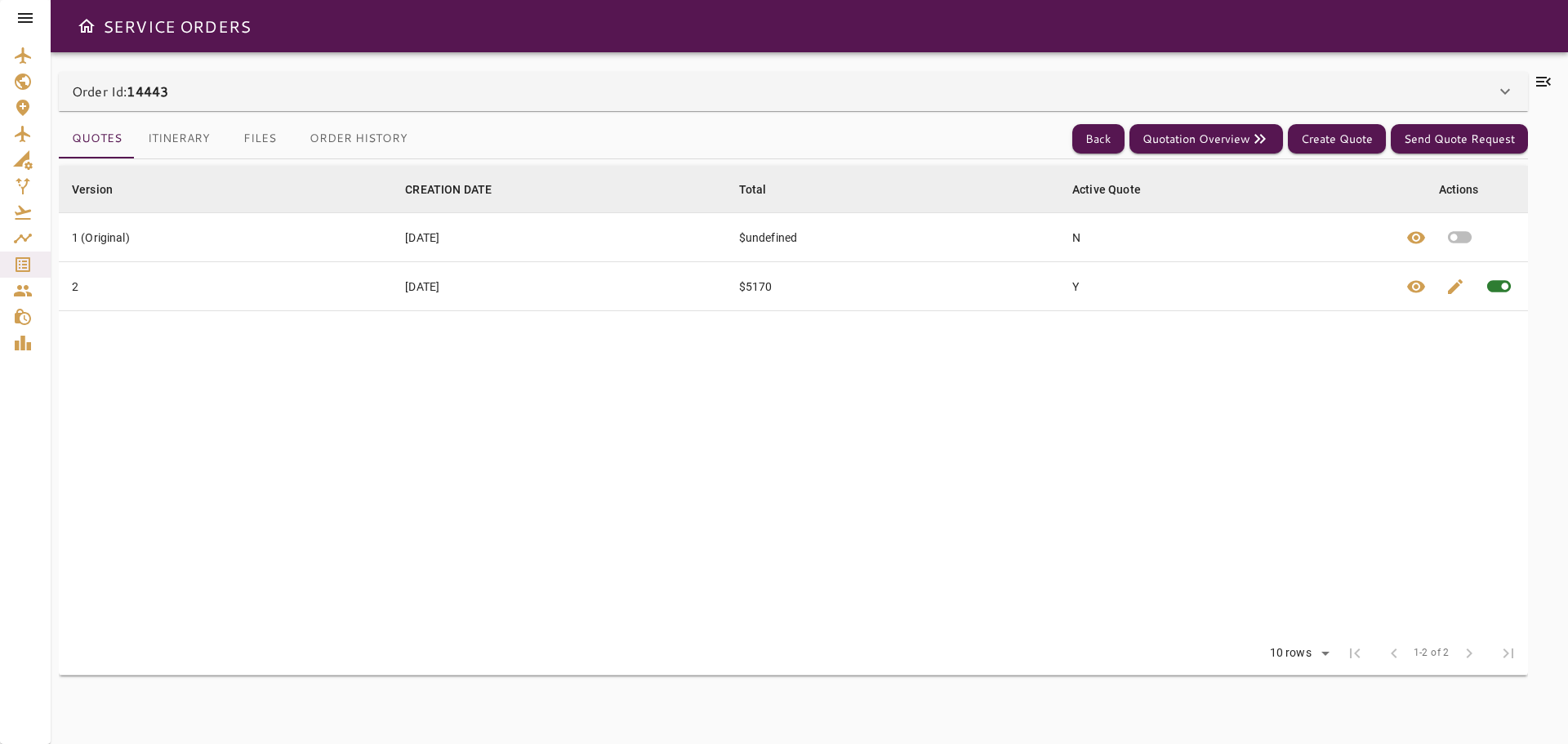
click at [1506, 92] on icon at bounding box center [1505, 91] width 20 height 20
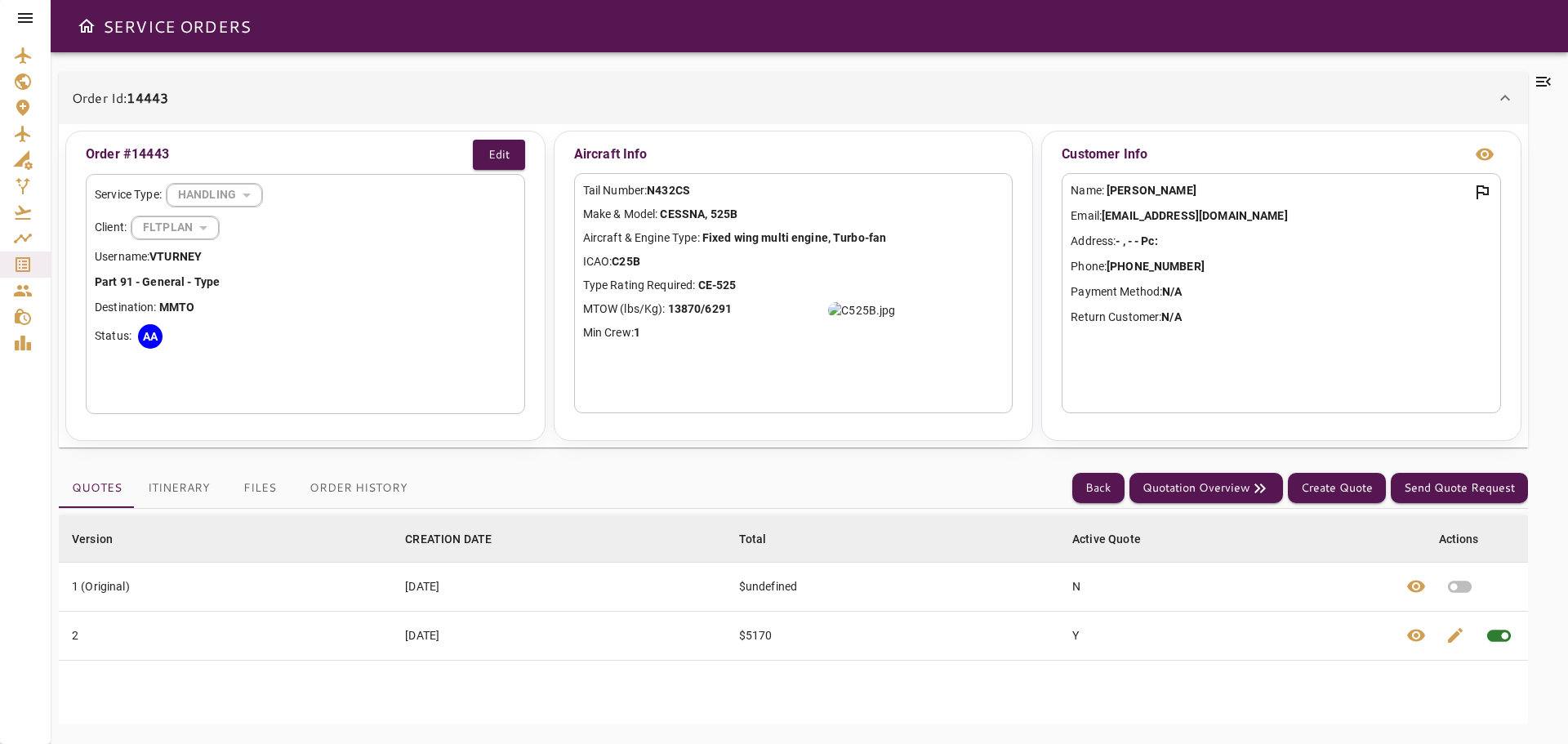
click at [1506, 92] on icon at bounding box center [1505, 98] width 20 height 20
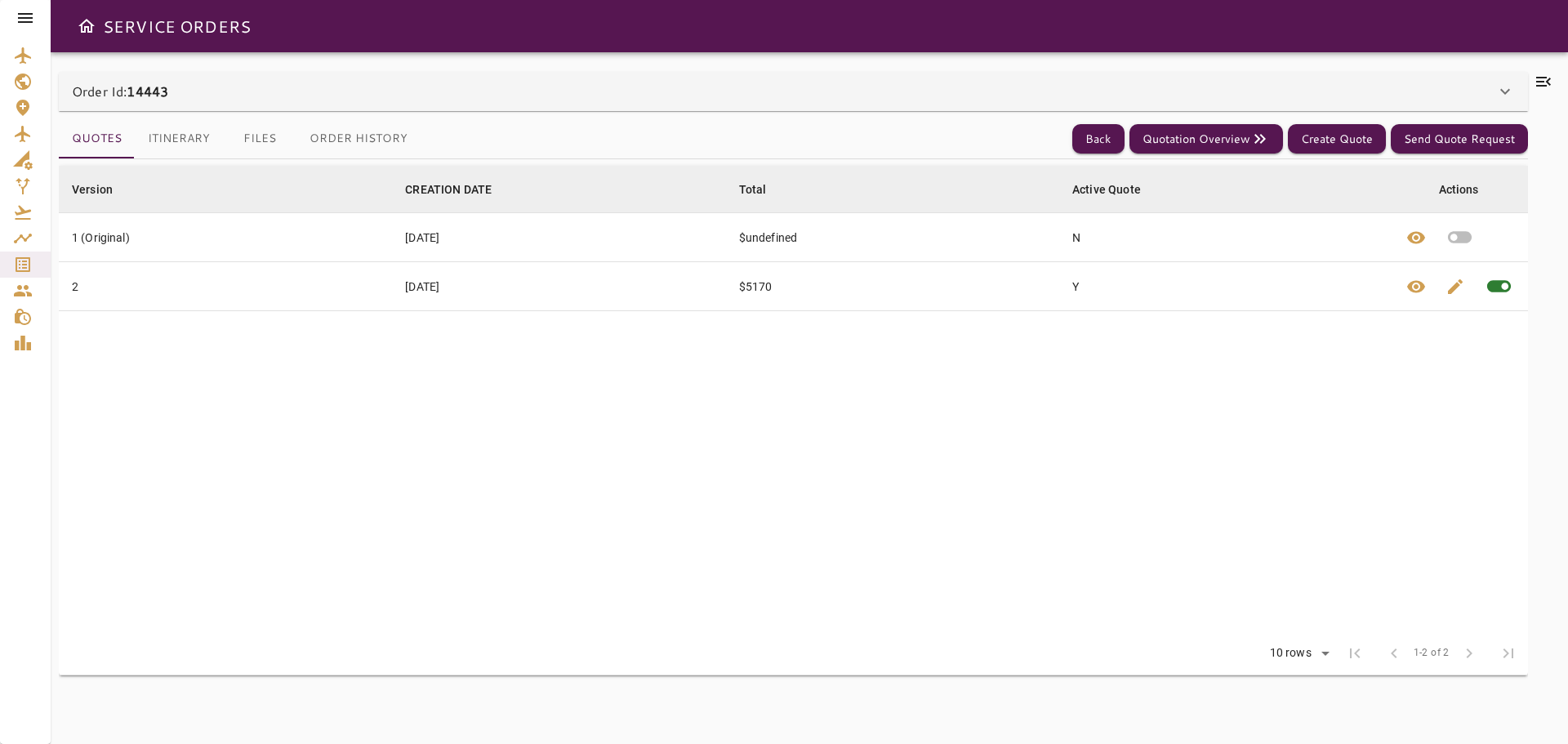
click at [88, 25] on icon "Open drawer" at bounding box center [86, 26] width 20 height 20
